Goal: Use online tool/utility: Utilize a website feature to perform a specific function

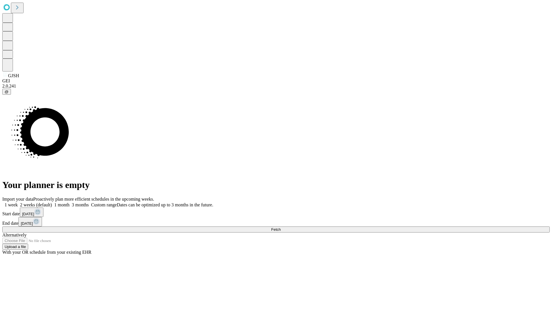
click at [280, 228] on span "Fetch" at bounding box center [275, 230] width 9 height 4
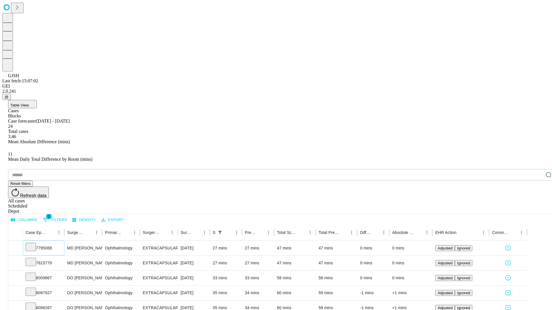
click at [34, 244] on icon at bounding box center [31, 247] width 6 height 6
